Goal: Task Accomplishment & Management: Manage account settings

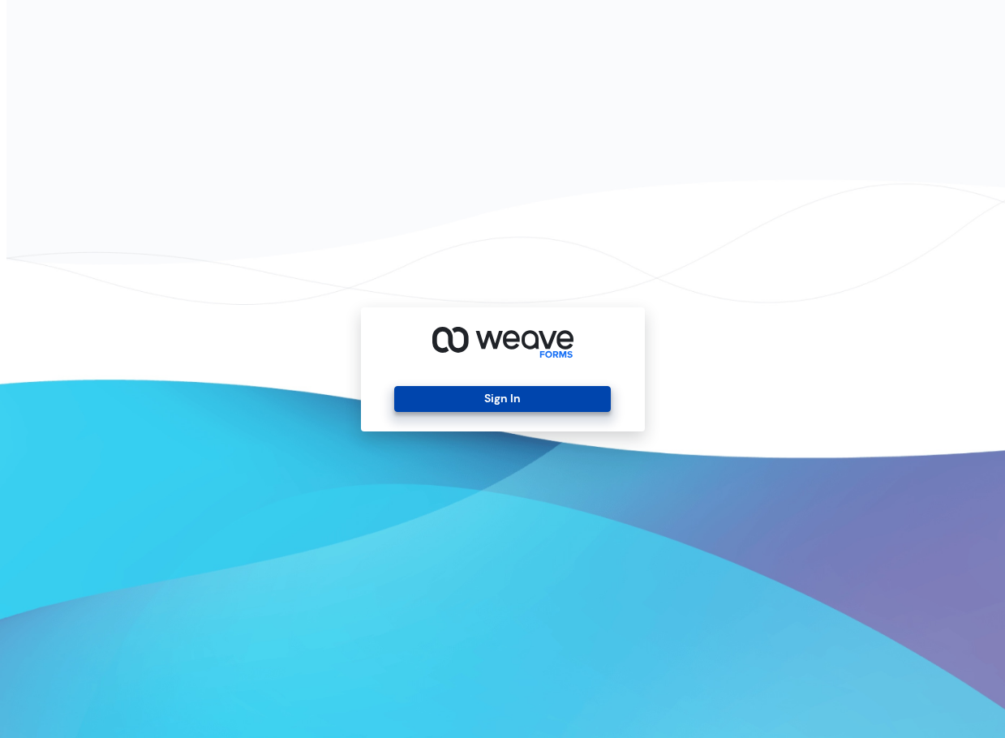
click at [521, 396] on button "Sign In" at bounding box center [502, 399] width 217 height 26
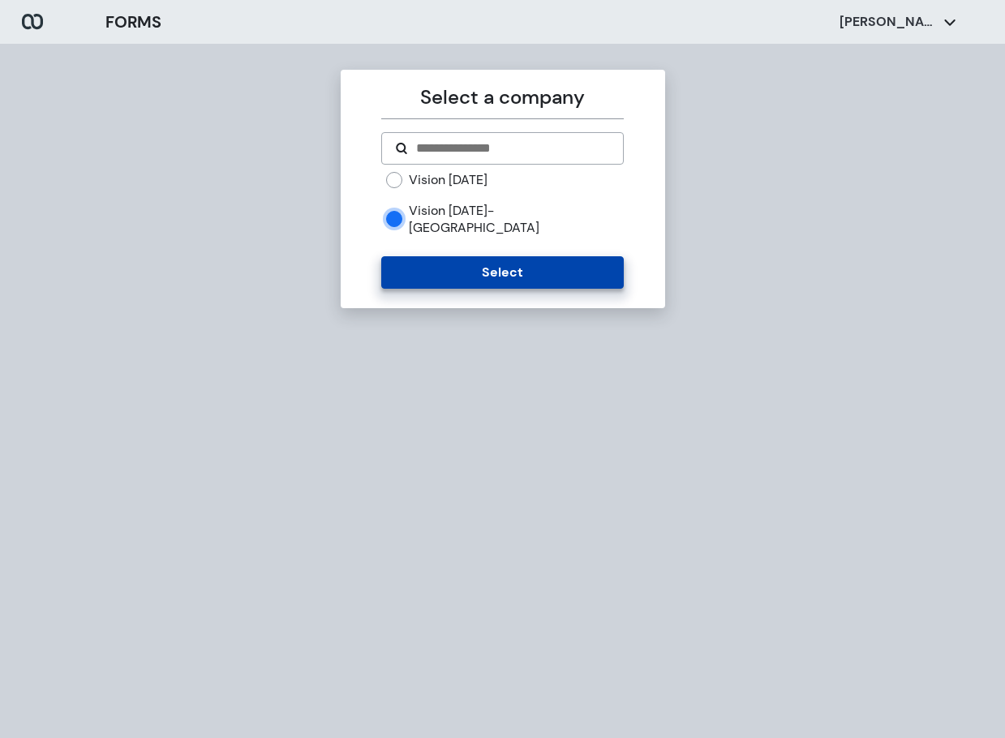
click at [433, 256] on button "Select" at bounding box center [502, 272] width 243 height 32
